Goal: Transaction & Acquisition: Book appointment/travel/reservation

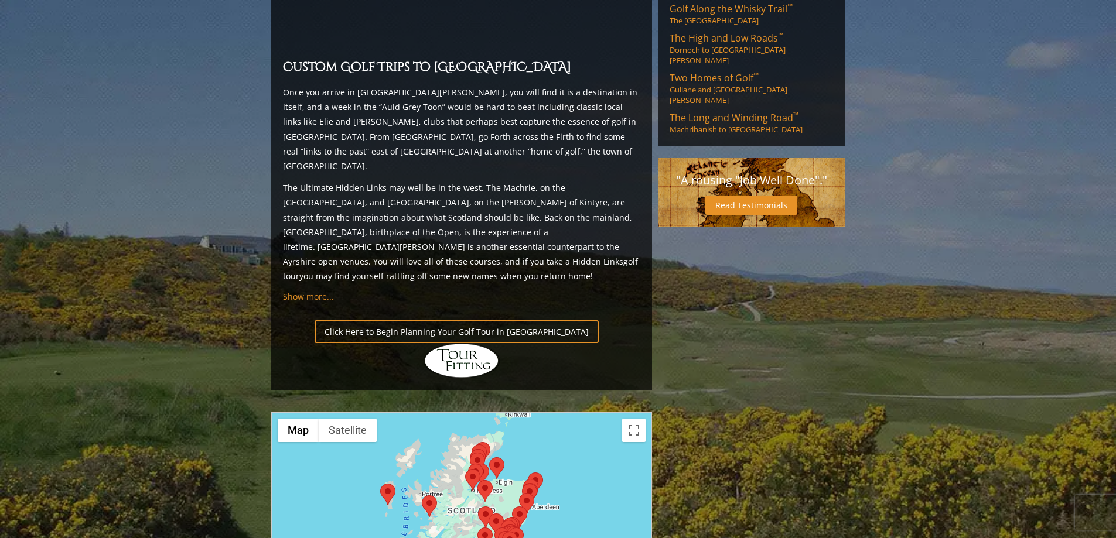
scroll to position [1171, 0]
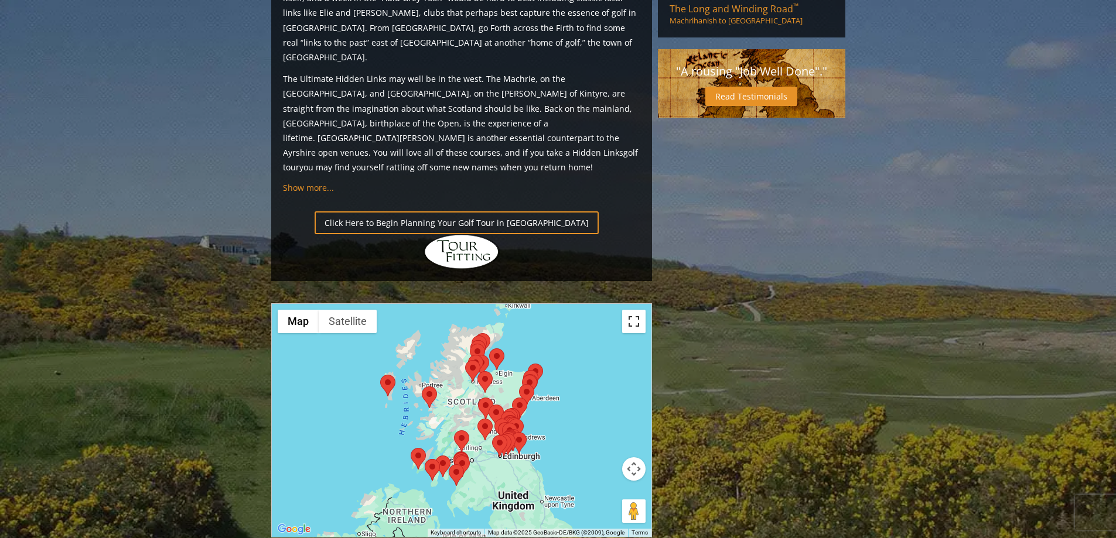
click at [635, 310] on button "Toggle fullscreen view" at bounding box center [633, 321] width 23 height 23
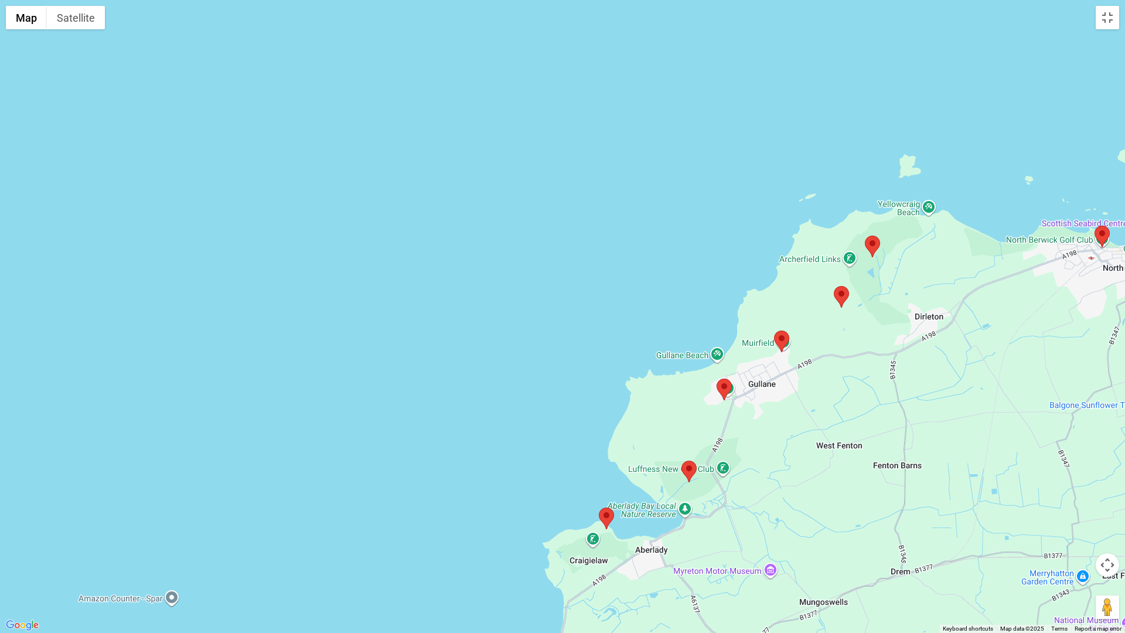
click at [774, 330] on area at bounding box center [774, 330] width 0 height 0
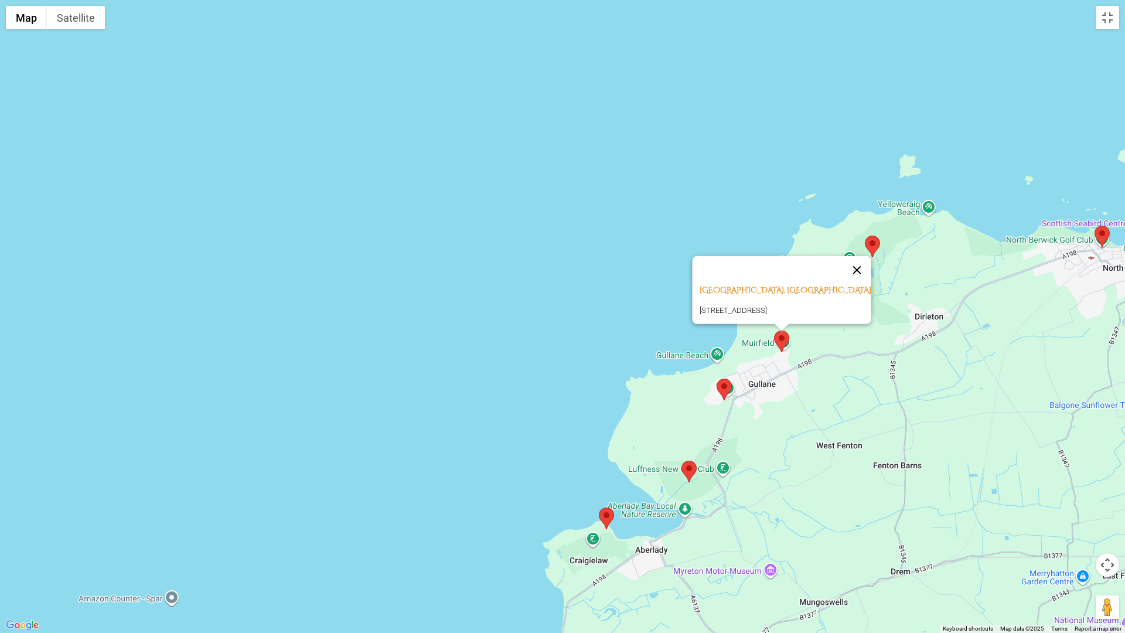
click at [860, 256] on button "Close" at bounding box center [857, 270] width 28 height 28
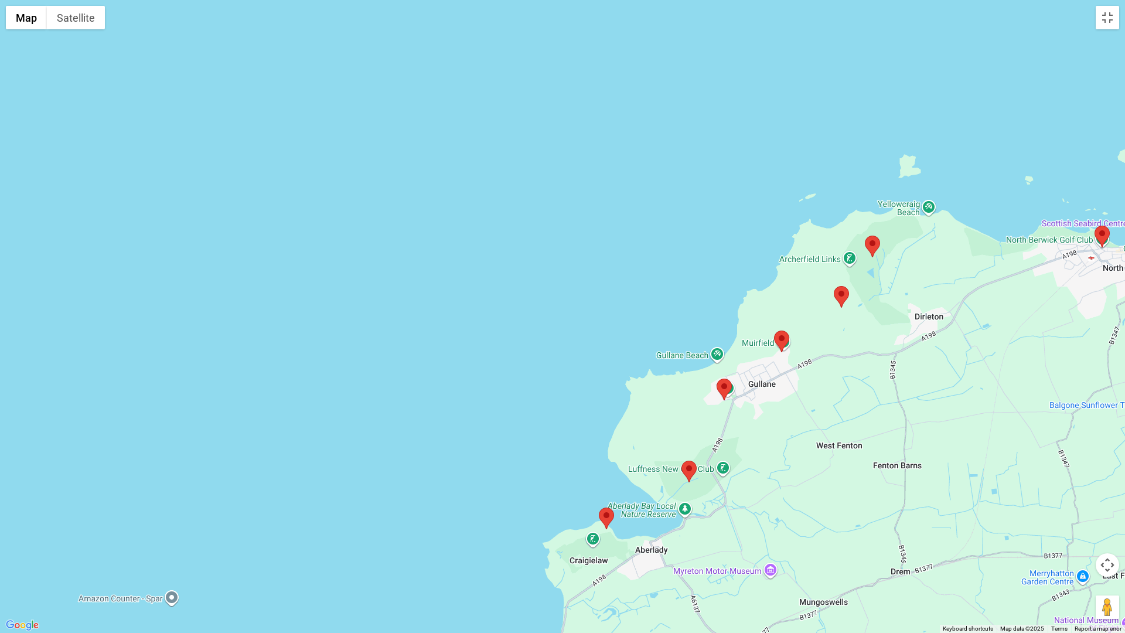
click at [599, 507] on area at bounding box center [599, 507] width 0 height 0
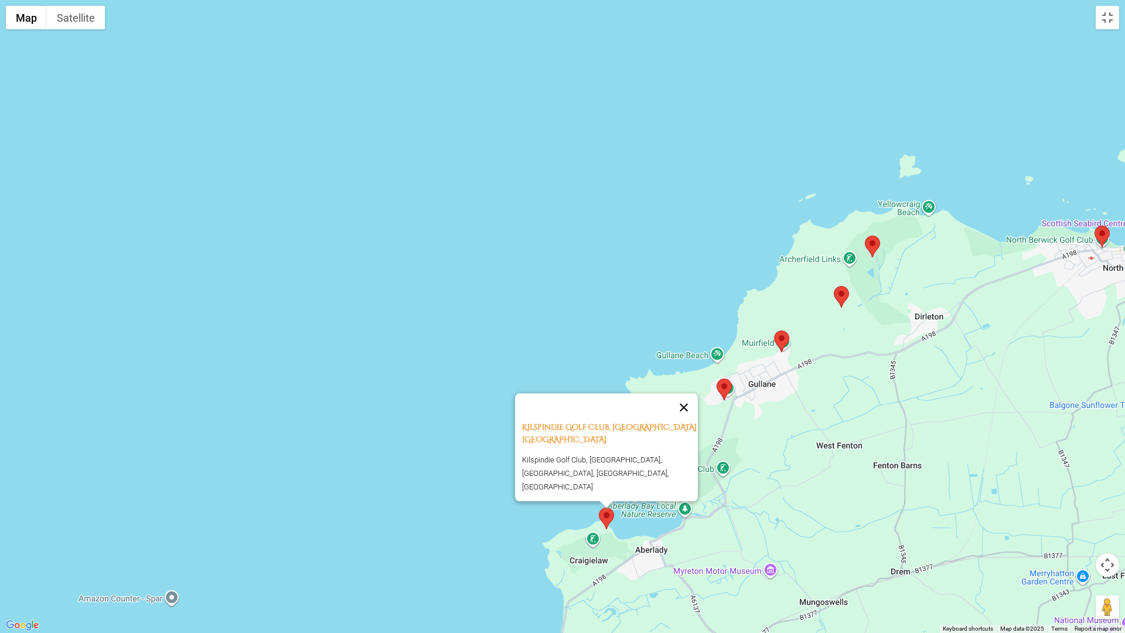
click at [684, 411] on button "Close" at bounding box center [683, 407] width 28 height 28
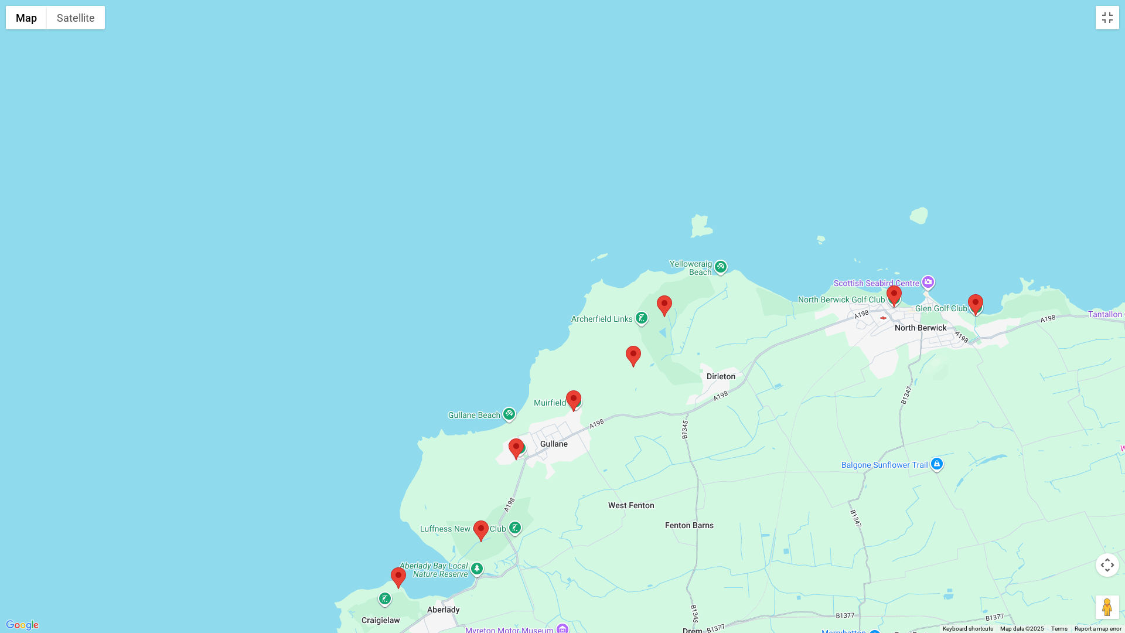
drag, startPoint x: 858, startPoint y: 399, endPoint x: 678, endPoint y: 421, distance: 180.5
click at [678, 425] on div at bounding box center [562, 316] width 1125 height 633
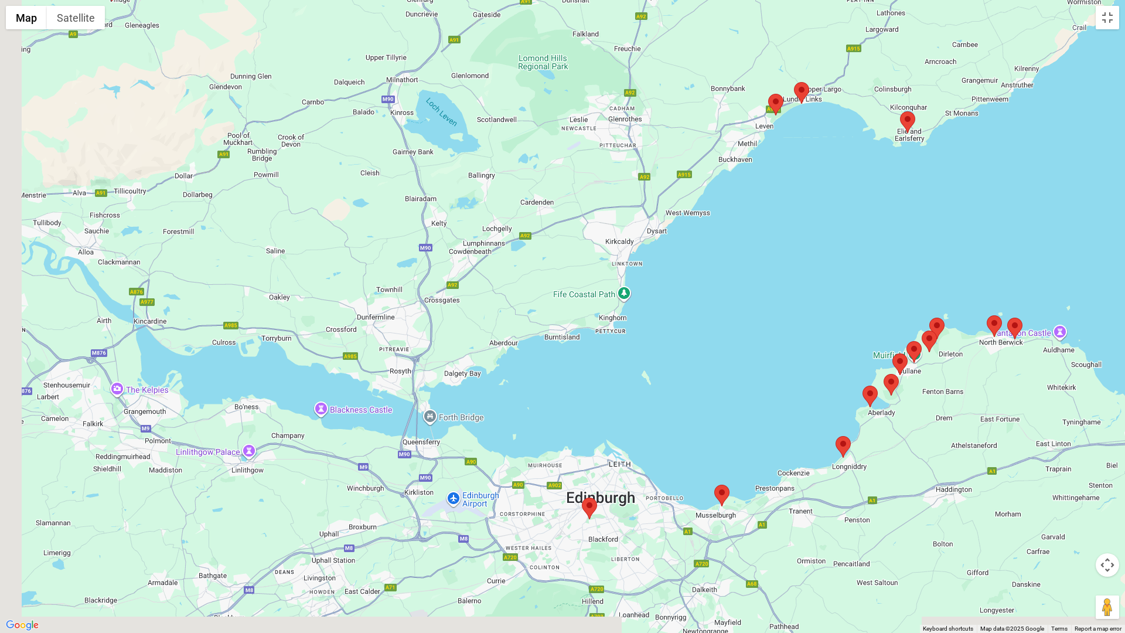
drag, startPoint x: 832, startPoint y: 521, endPoint x: 898, endPoint y: 469, distance: 83.8
click at [898, 469] on div at bounding box center [562, 316] width 1125 height 633
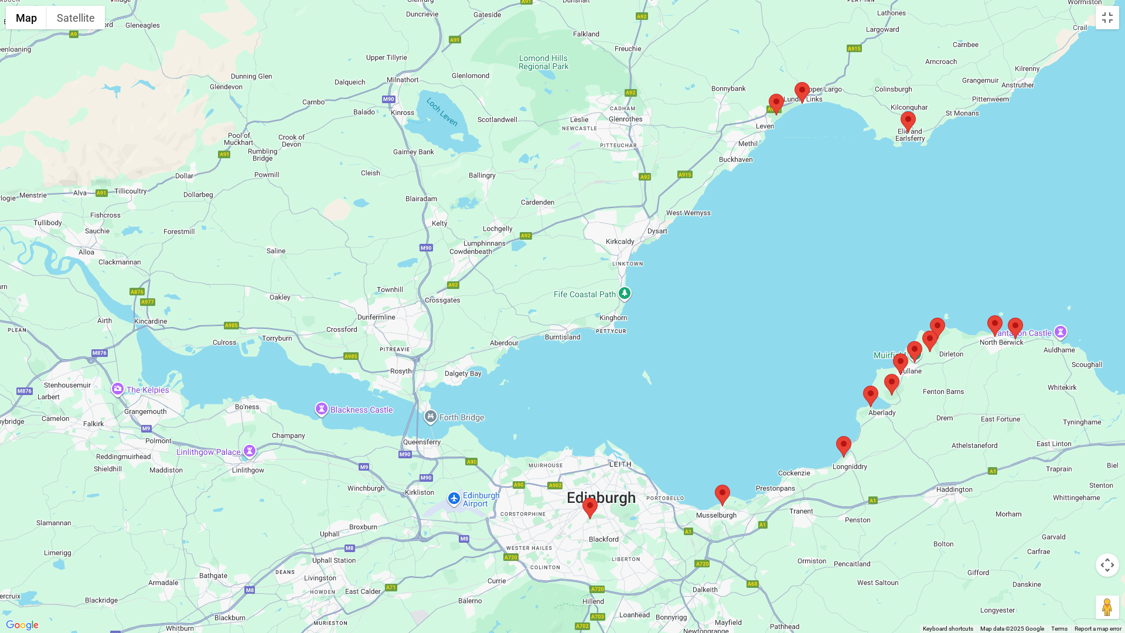
click at [582, 497] on area at bounding box center [582, 497] width 0 height 0
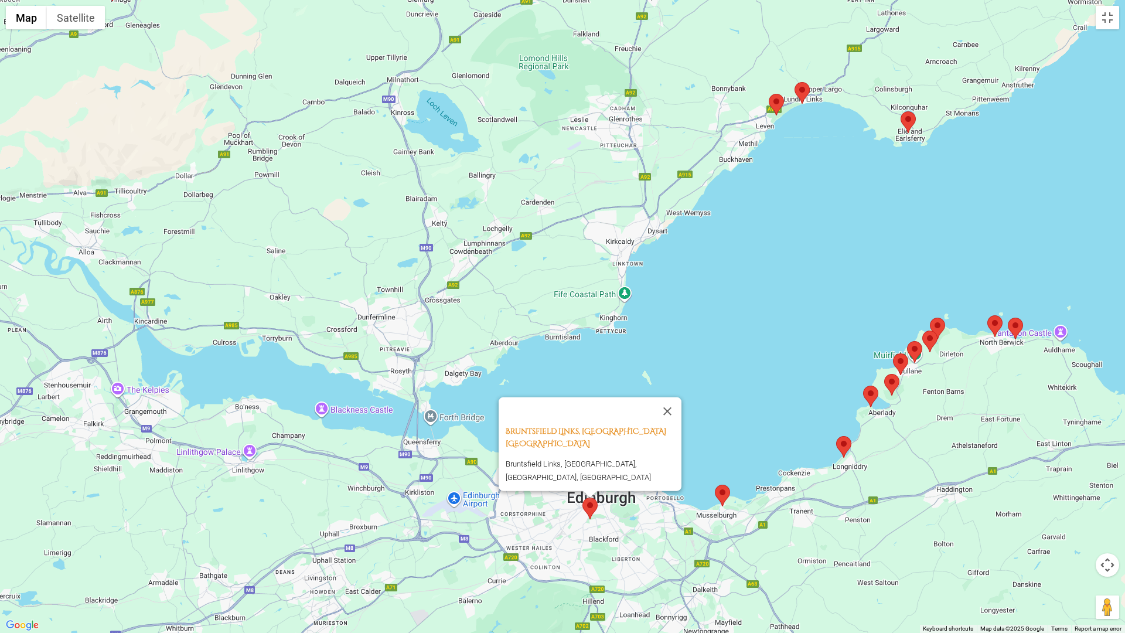
click at [640, 522] on div "Bruntsfield Links, Edinburgh Scotland Bruntsfield Links, Edinburgh, Scotland, U…" at bounding box center [562, 316] width 1125 height 633
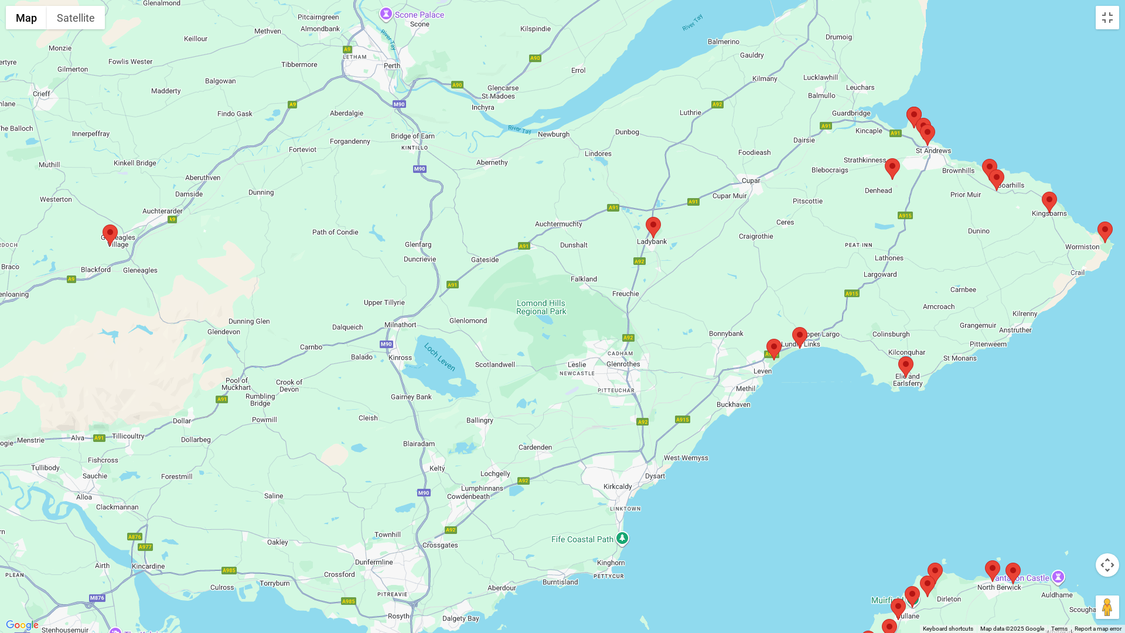
drag, startPoint x: 829, startPoint y: 267, endPoint x: 827, endPoint y: 460, distance: 193.3
click at [827, 460] on div "Bruntsfield Links, Edinburgh Scotland Bruntsfield Links, Edinburgh, Scotland, U…" at bounding box center [562, 316] width 1125 height 633
click at [792, 327] on area at bounding box center [792, 327] width 0 height 0
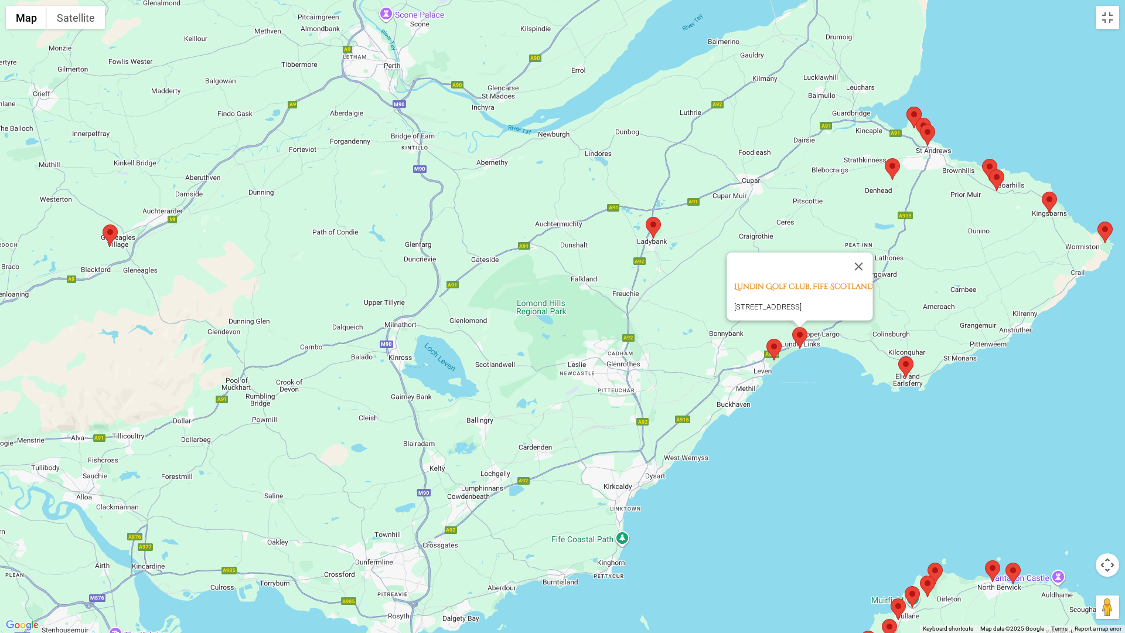
click at [766, 339] on area at bounding box center [766, 339] width 0 height 0
click at [898, 356] on area at bounding box center [898, 356] width 0 height 0
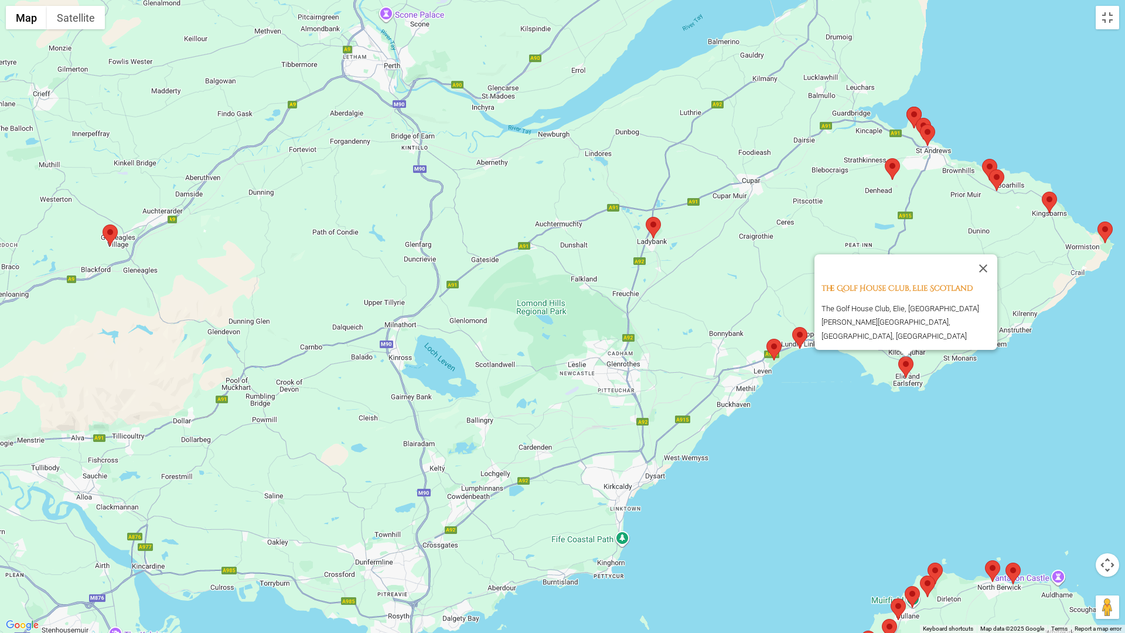
click at [989, 169] on area at bounding box center [989, 169] width 0 height 0
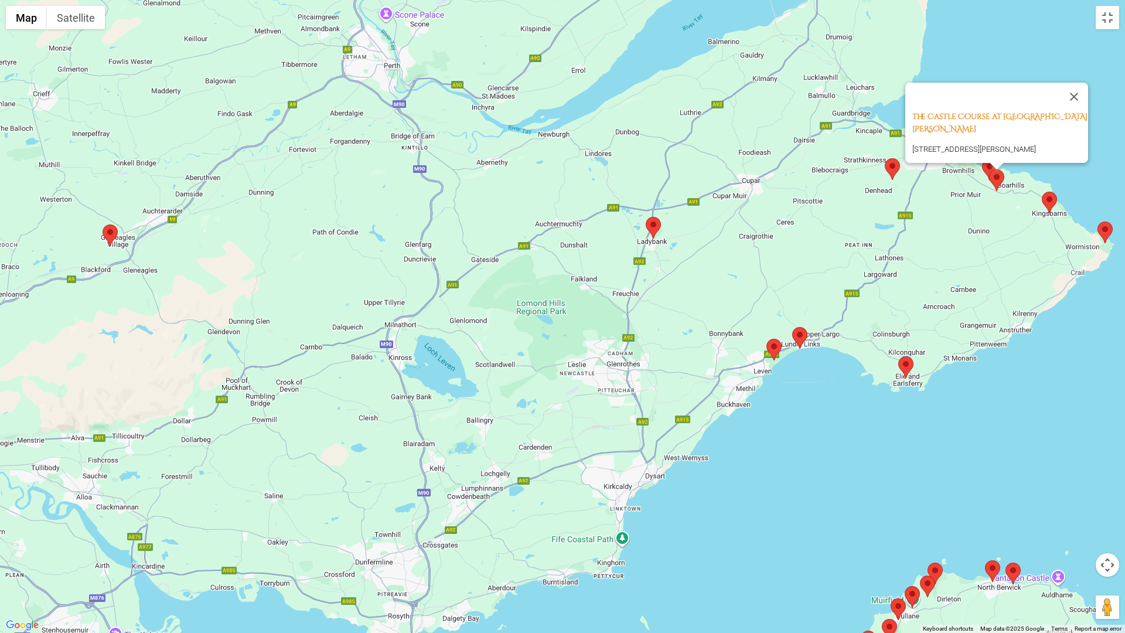
click at [1041, 192] on area at bounding box center [1041, 192] width 0 height 0
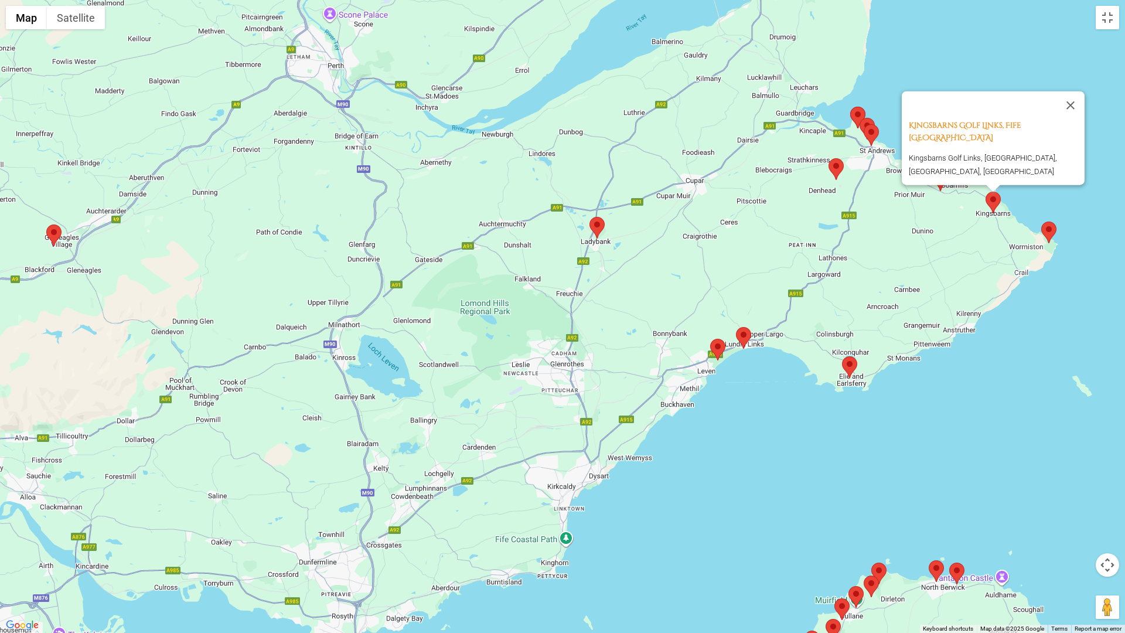
click at [1041, 221] on area at bounding box center [1041, 221] width 0 height 0
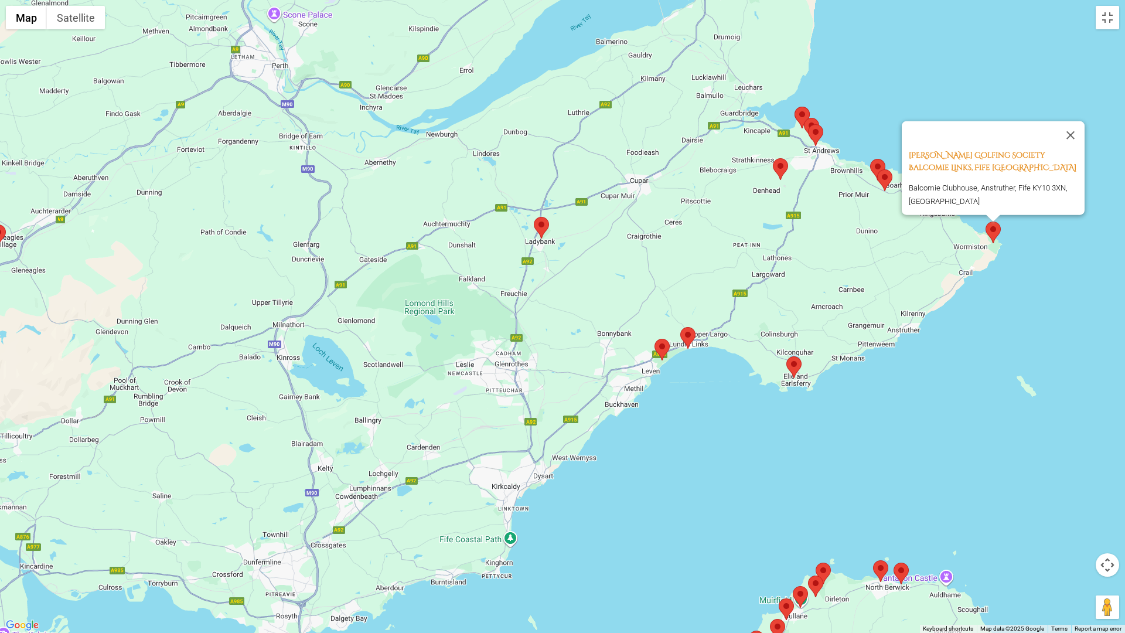
click at [808, 124] on area at bounding box center [808, 124] width 0 height 0
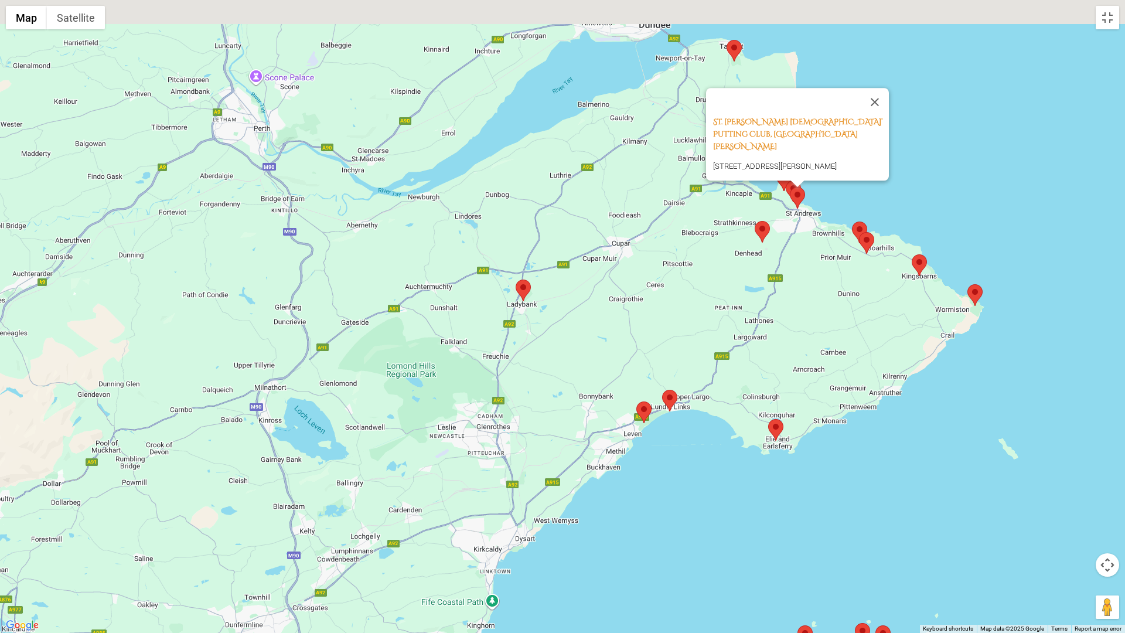
drag, startPoint x: 638, startPoint y: 177, endPoint x: 620, endPoint y: 237, distance: 62.4
click at [620, 237] on div "St. Andrews Ladies’ Putting Club, St. Andrews Scotland The Links, St Andrews KY…" at bounding box center [562, 316] width 1125 height 633
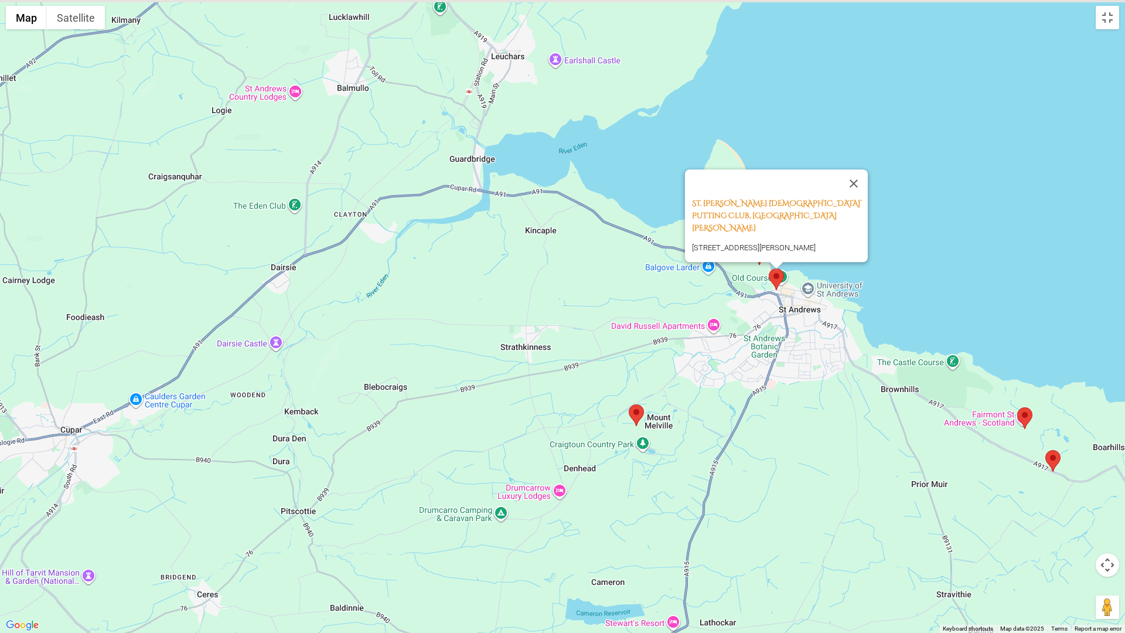
drag, startPoint x: 773, startPoint y: 258, endPoint x: 816, endPoint y: 372, distance: 122.0
click at [816, 372] on div "St. Andrews Ladies’ Putting Club, St. Andrews Scotland The Links, St Andrews KY…" at bounding box center [562, 316] width 1125 height 633
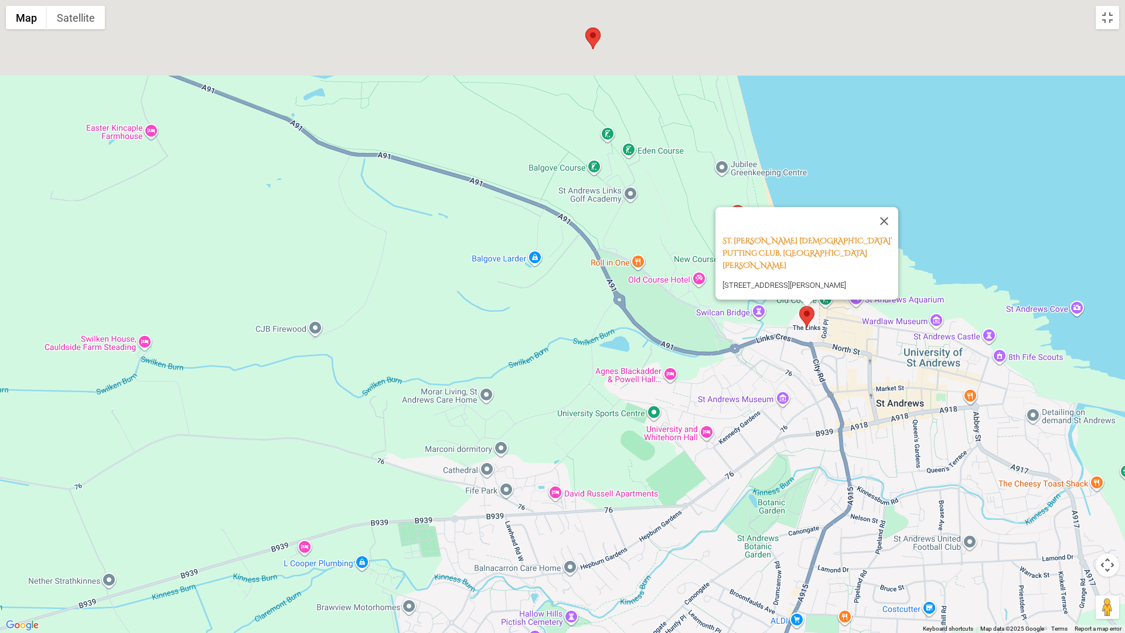
drag, startPoint x: 932, startPoint y: 306, endPoint x: 985, endPoint y: 487, distance: 188.5
click at [985, 487] on div "St. Andrews Ladies’ Putting Club, St. Andrews Scotland The Links, St Andrews KY…" at bounding box center [562, 316] width 1125 height 633
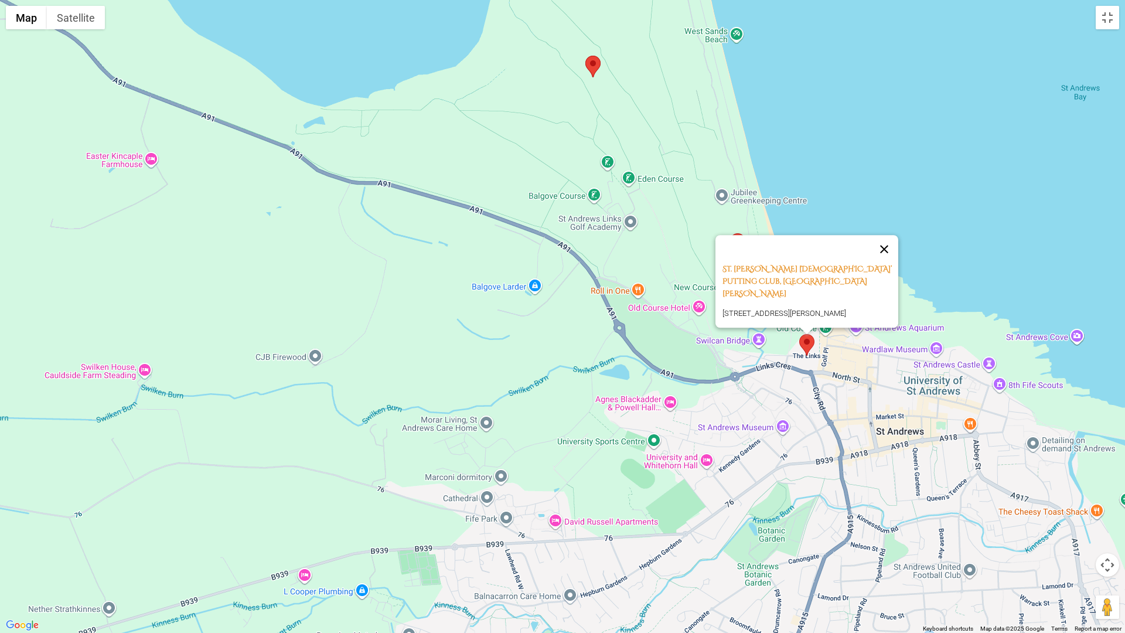
click at [887, 254] on button "Close" at bounding box center [884, 249] width 28 height 28
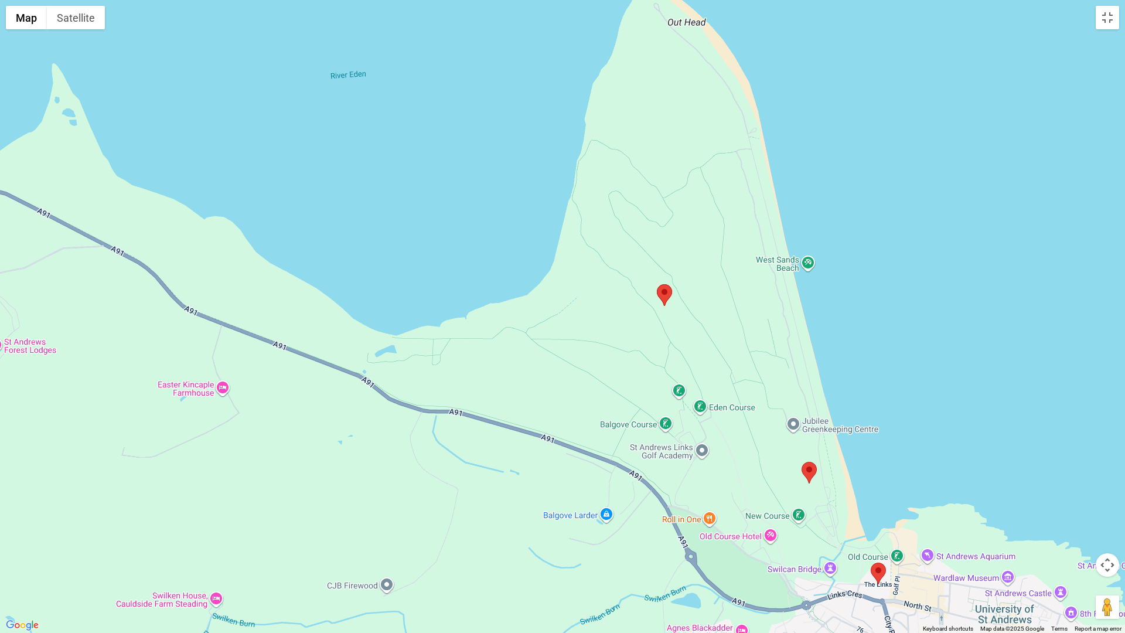
drag, startPoint x: 665, startPoint y: 134, endPoint x: 730, endPoint y: 342, distance: 218.2
click at [730, 342] on div at bounding box center [562, 316] width 1125 height 633
click at [657, 284] on area at bounding box center [657, 284] width 0 height 0
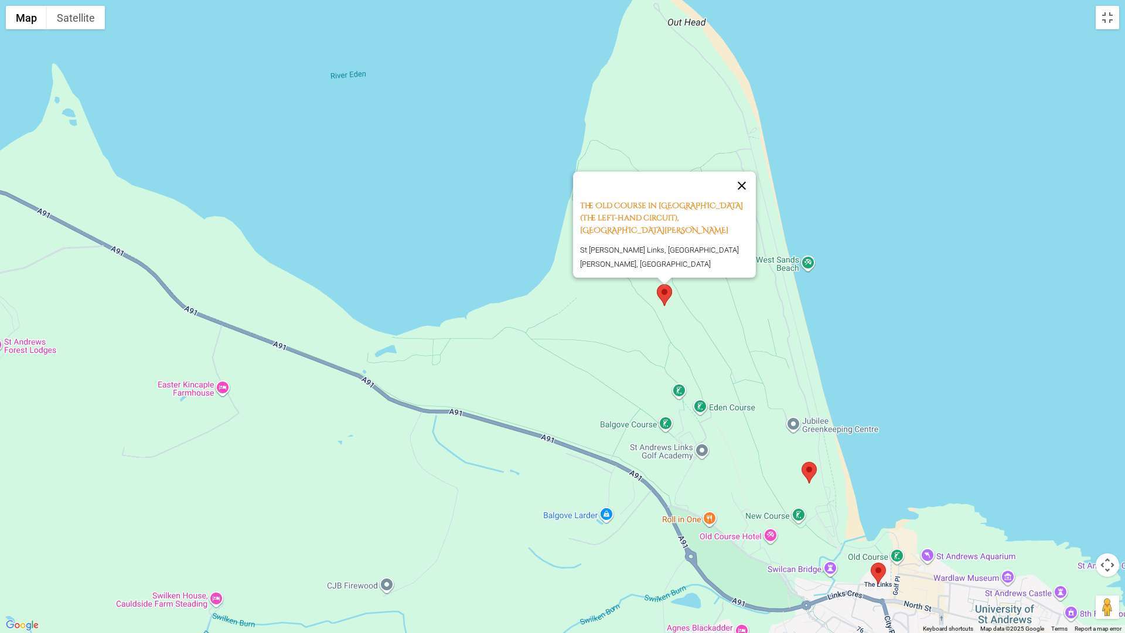
click at [749, 200] on button "Close" at bounding box center [741, 186] width 28 height 28
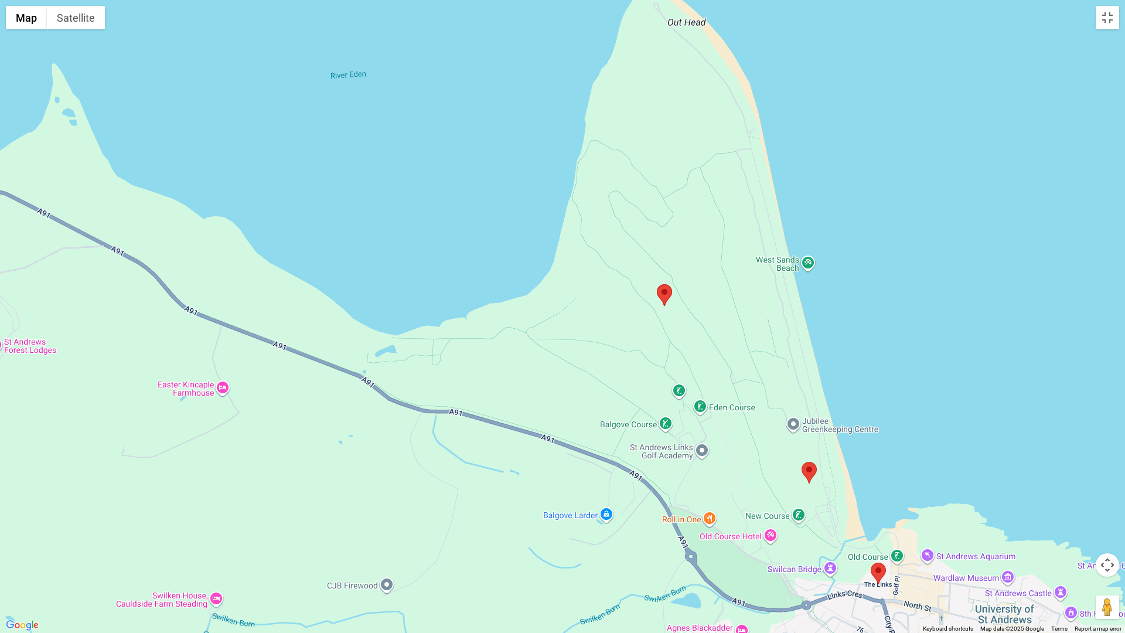
click at [801, 462] on area at bounding box center [801, 462] width 0 height 0
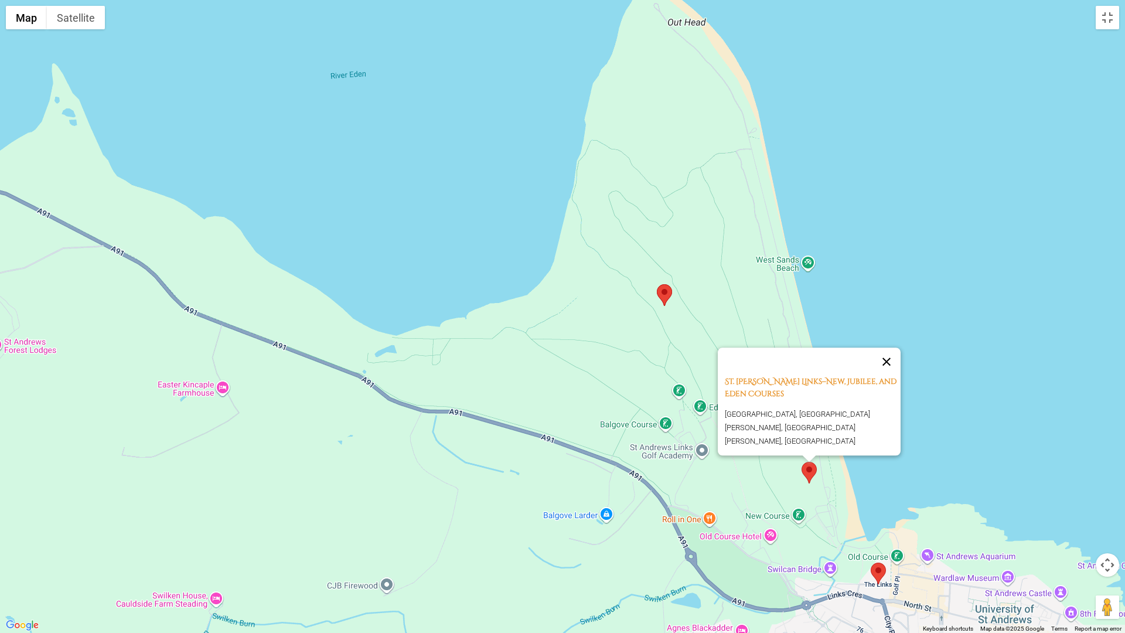
click at [895, 367] on button "Close" at bounding box center [886, 361] width 28 height 28
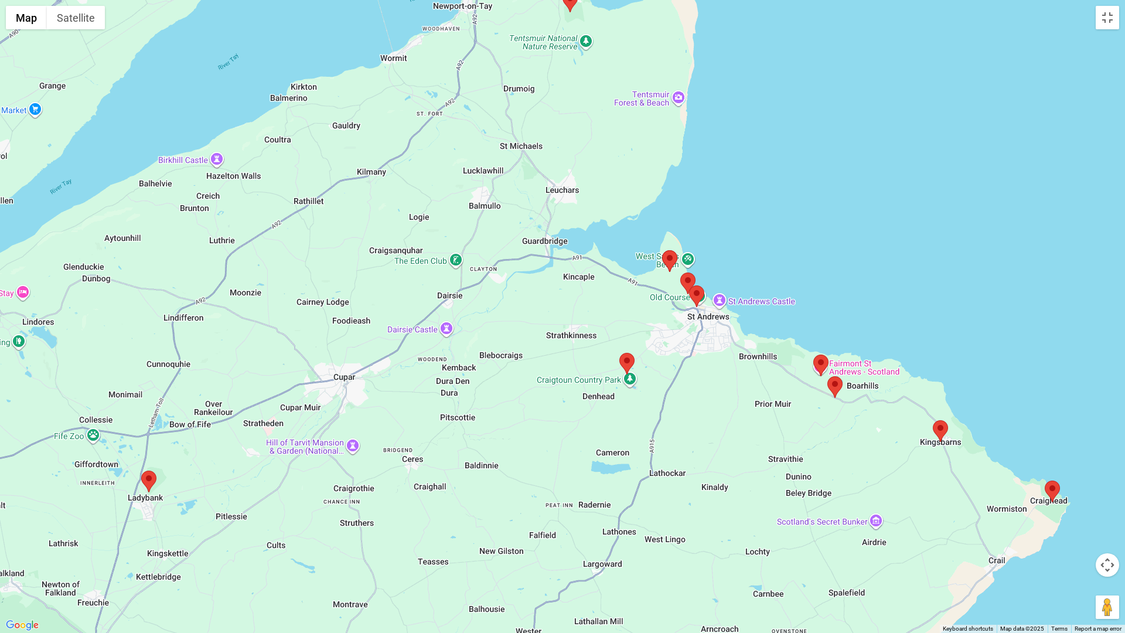
drag, startPoint x: 818, startPoint y: 511, endPoint x: 716, endPoint y: 397, distance: 153.1
click at [716, 397] on div at bounding box center [562, 316] width 1125 height 633
click at [1044, 480] on area at bounding box center [1044, 480] width 0 height 0
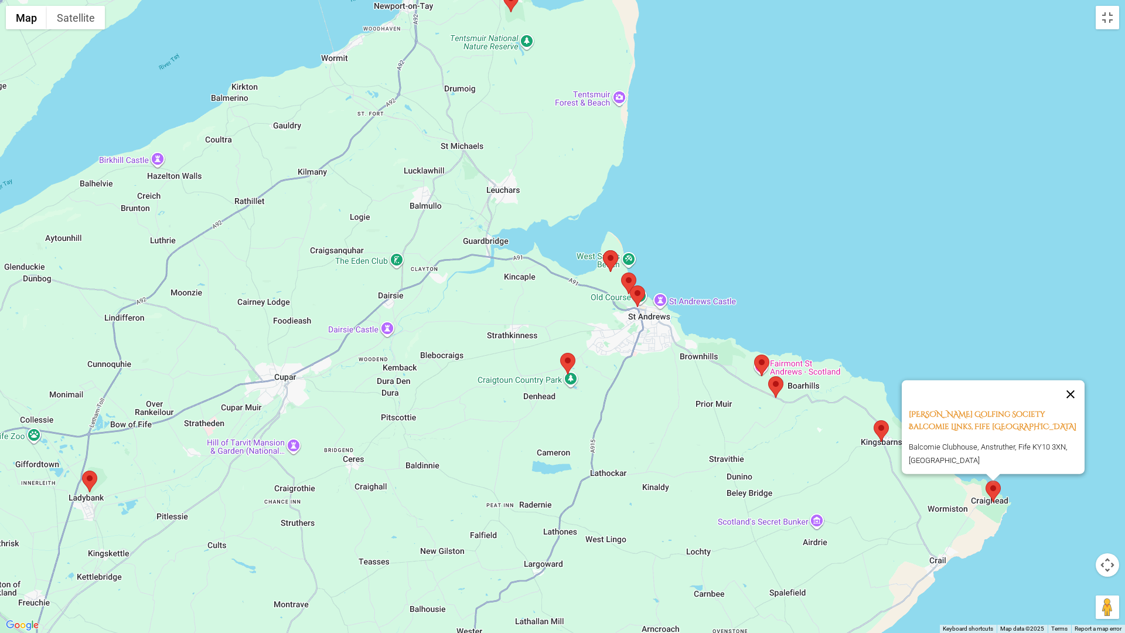
click at [1074, 385] on button "Close" at bounding box center [1070, 394] width 28 height 28
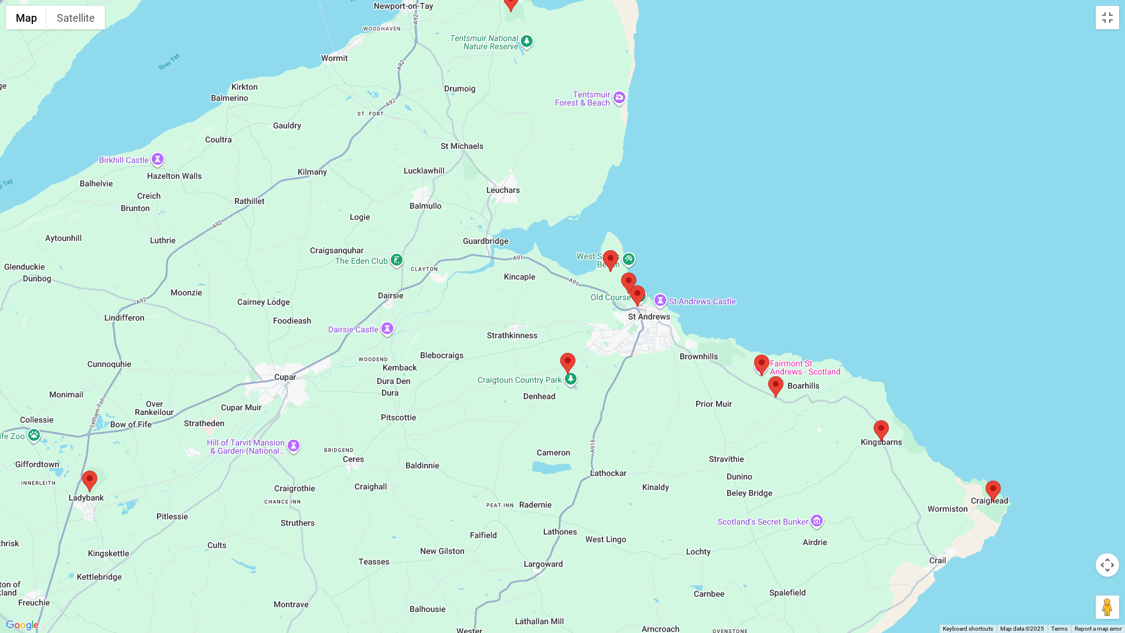
click at [873, 420] on area at bounding box center [873, 420] width 0 height 0
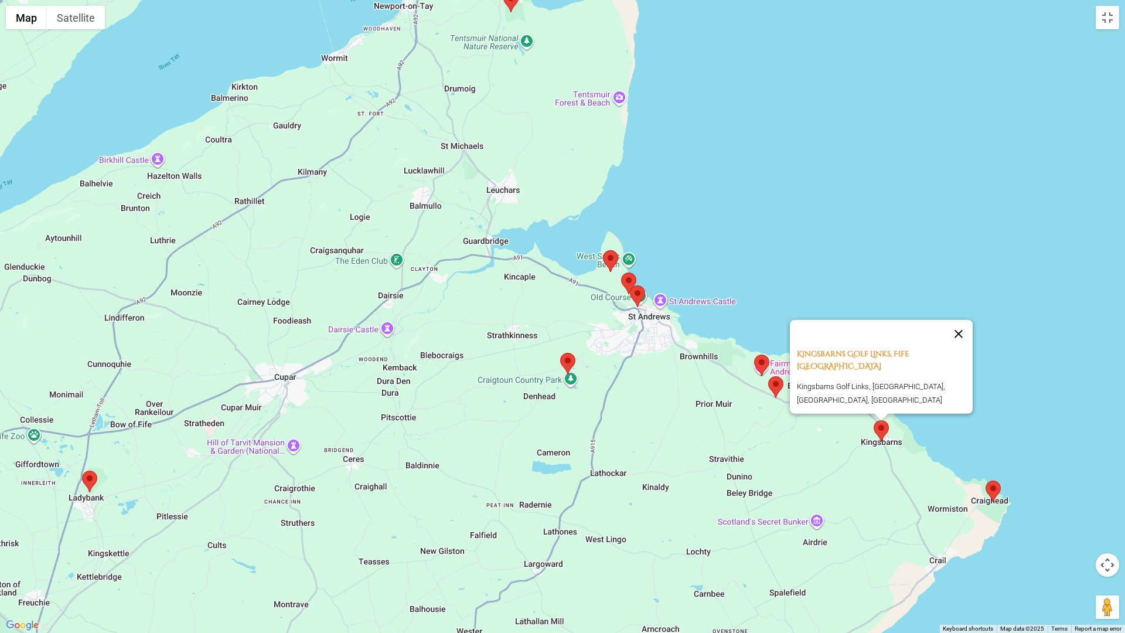
click at [966, 338] on button "Close" at bounding box center [958, 334] width 28 height 28
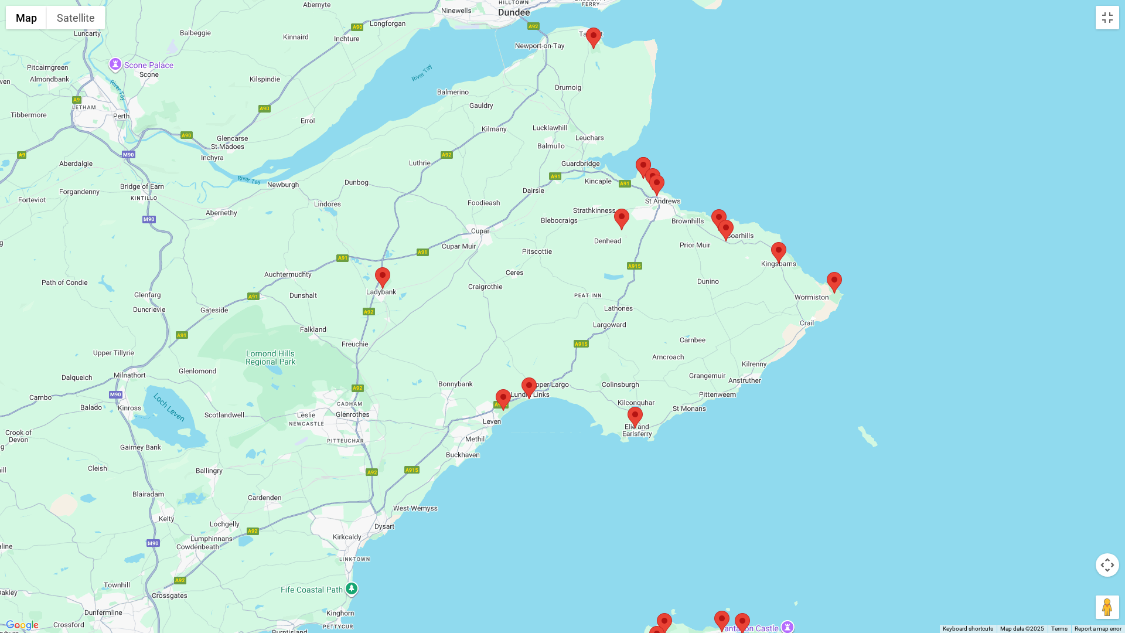
drag, startPoint x: 768, startPoint y: 546, endPoint x: 722, endPoint y: 321, distance: 230.1
click at [722, 321] on div at bounding box center [562, 316] width 1125 height 633
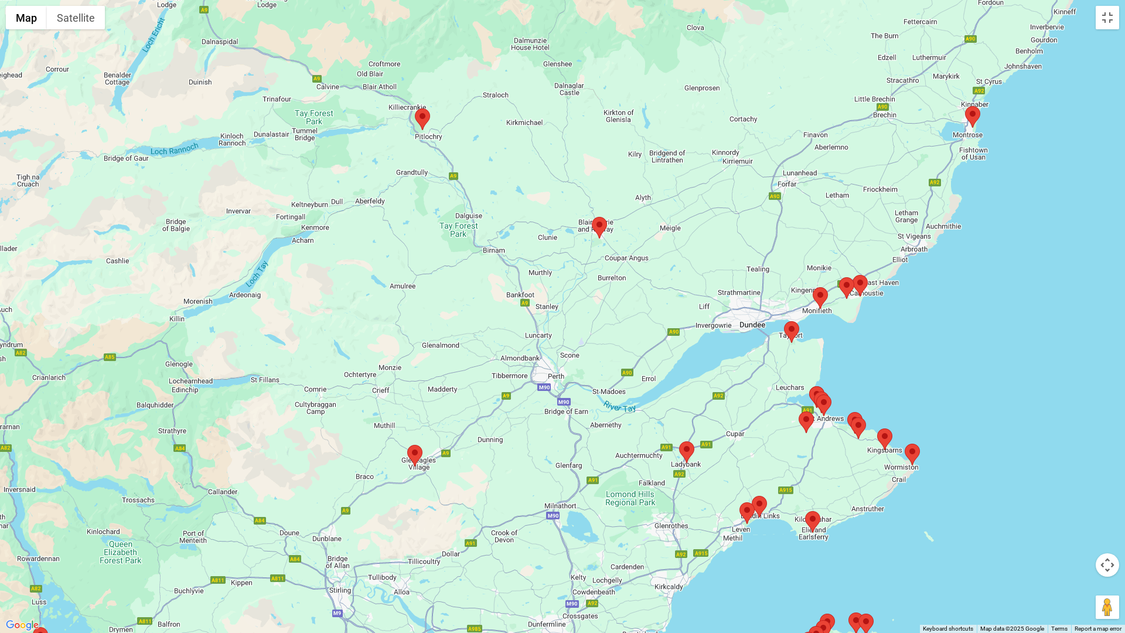
drag, startPoint x: 735, startPoint y: 421, endPoint x: 869, endPoint y: 558, distance: 191.4
click at [869, 538] on div at bounding box center [562, 316] width 1125 height 633
click at [1108, 17] on button "Toggle fullscreen view" at bounding box center [1106, 17] width 23 height 23
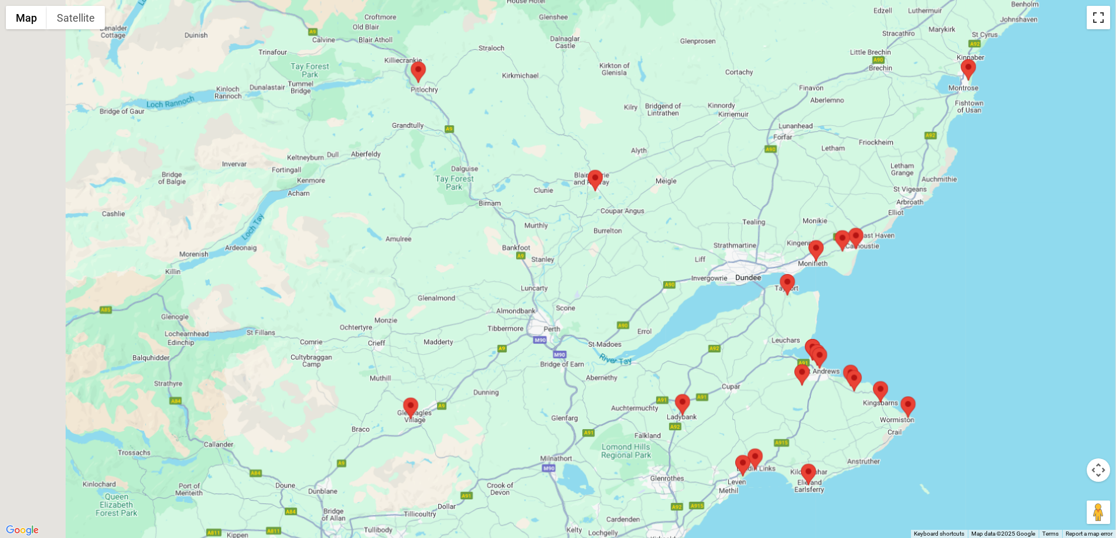
scroll to position [0, 0]
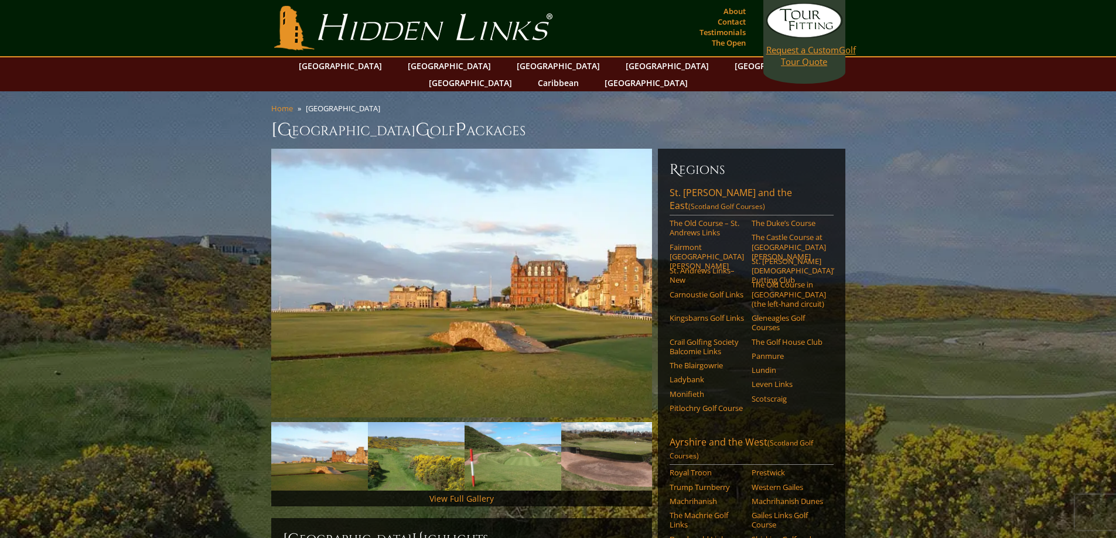
click at [807, 62] on link "Request a Custom Golf Tour Quote" at bounding box center [804, 35] width 76 height 64
